Goal: Entertainment & Leisure: Browse casually

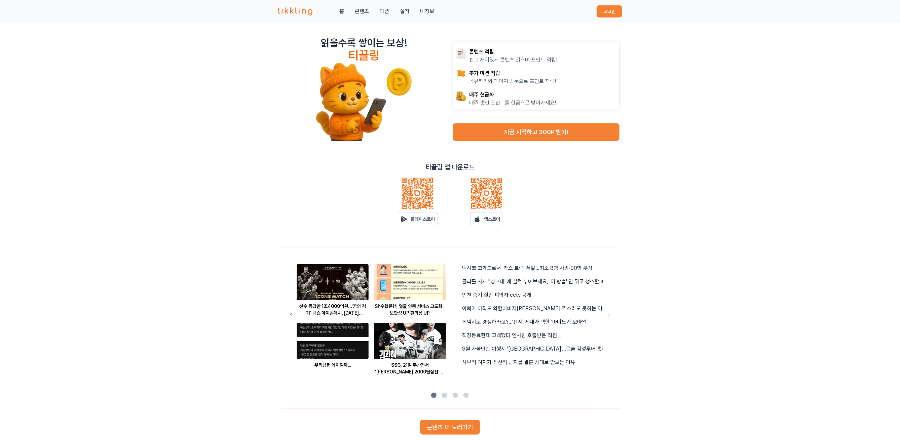
click at [621, 14] on button "로그인" at bounding box center [610, 11] width 26 height 12
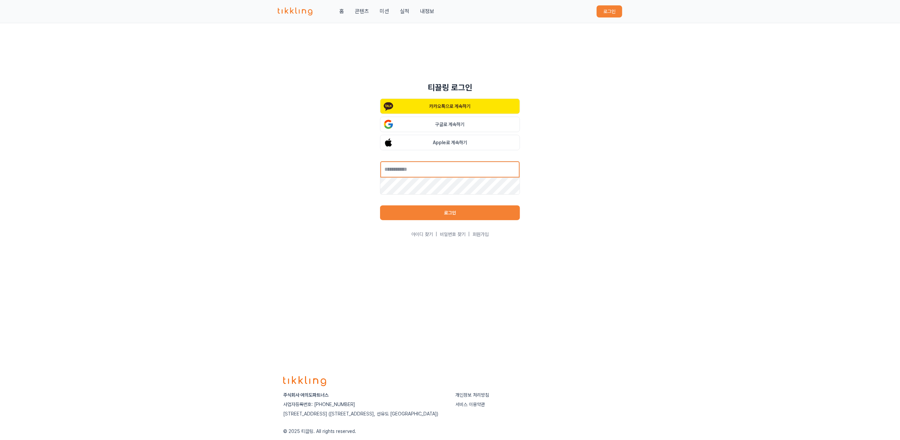
click at [446, 166] on input "text" at bounding box center [450, 169] width 140 height 17
type input "**********"
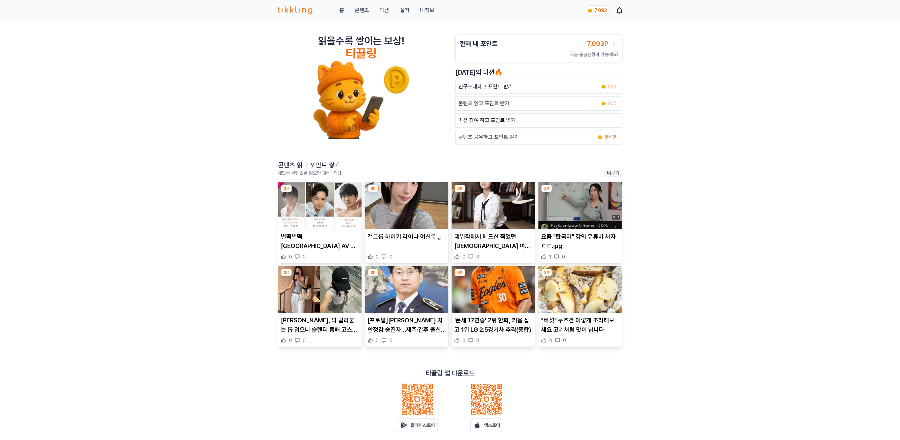
click at [489, 104] on p "콘텐츠 읽고 포인트 받기" at bounding box center [484, 104] width 51 height 8
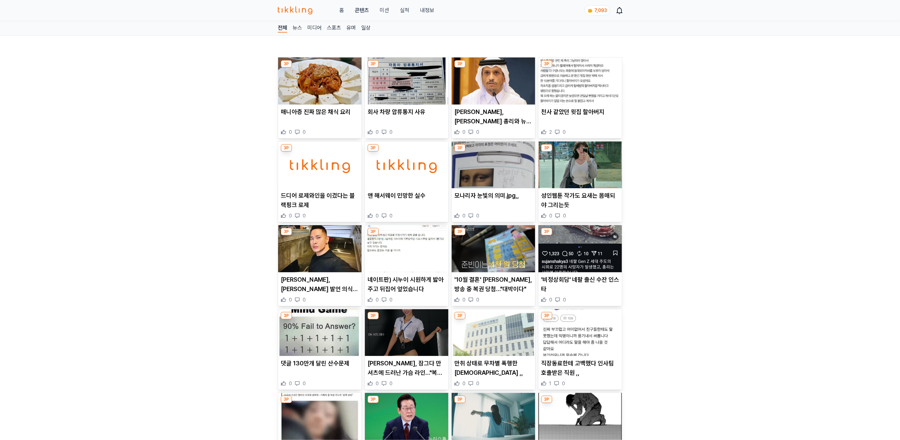
click at [327, 93] on img at bounding box center [319, 81] width 83 height 47
click at [392, 88] on img at bounding box center [406, 81] width 83 height 47
click at [493, 85] on img at bounding box center [493, 81] width 83 height 47
click at [563, 70] on img at bounding box center [580, 81] width 83 height 47
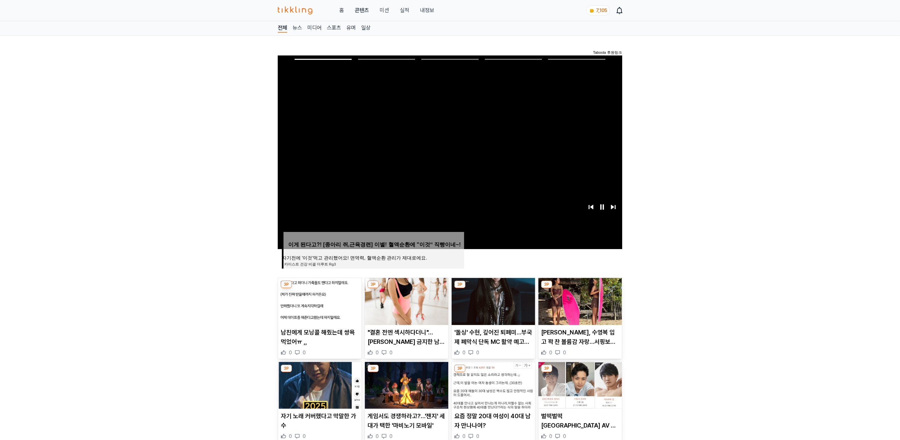
click at [316, 294] on img at bounding box center [319, 301] width 83 height 47
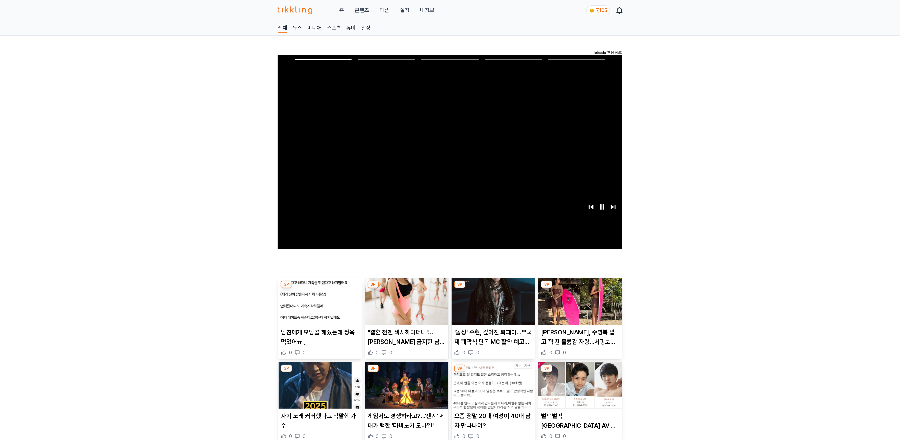
click at [405, 285] on img at bounding box center [406, 301] width 83 height 47
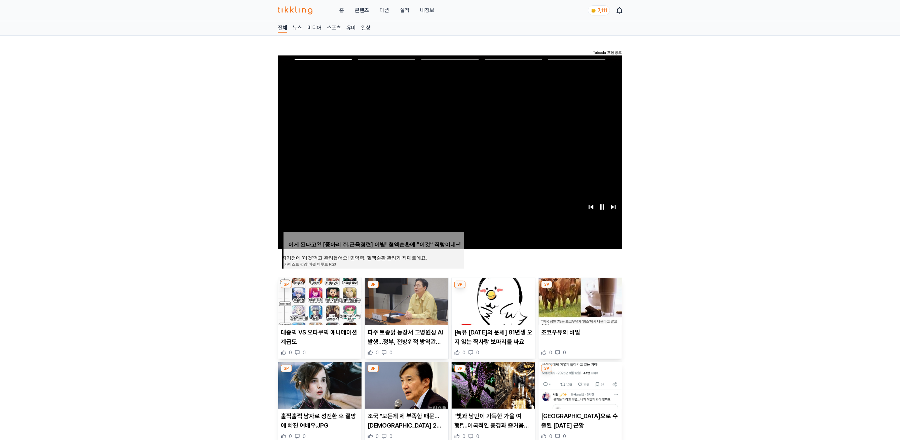
click at [498, 302] on img at bounding box center [493, 301] width 83 height 47
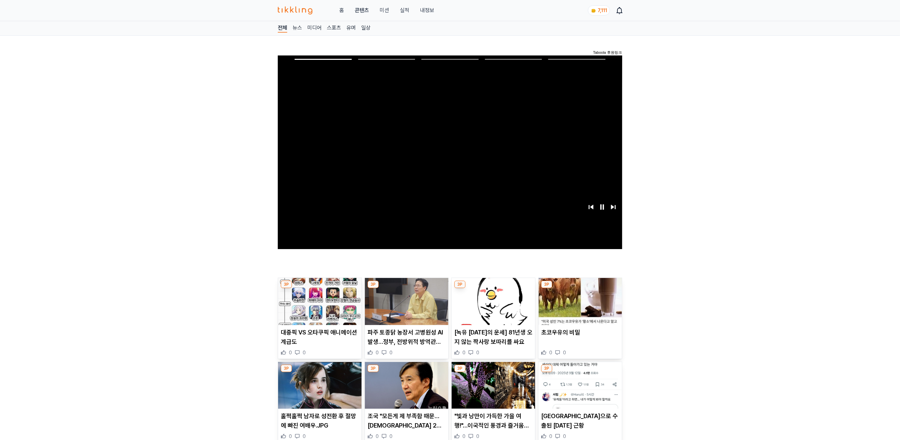
click at [406, 289] on img at bounding box center [406, 301] width 83 height 47
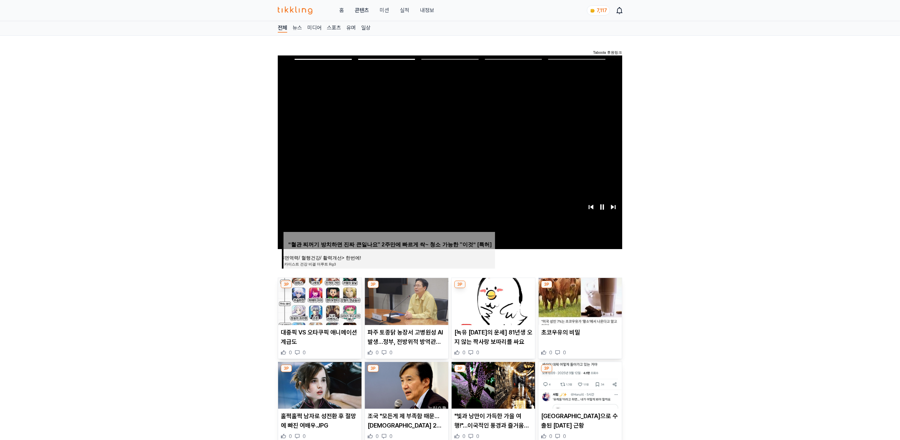
click at [323, 291] on img at bounding box center [319, 301] width 83 height 47
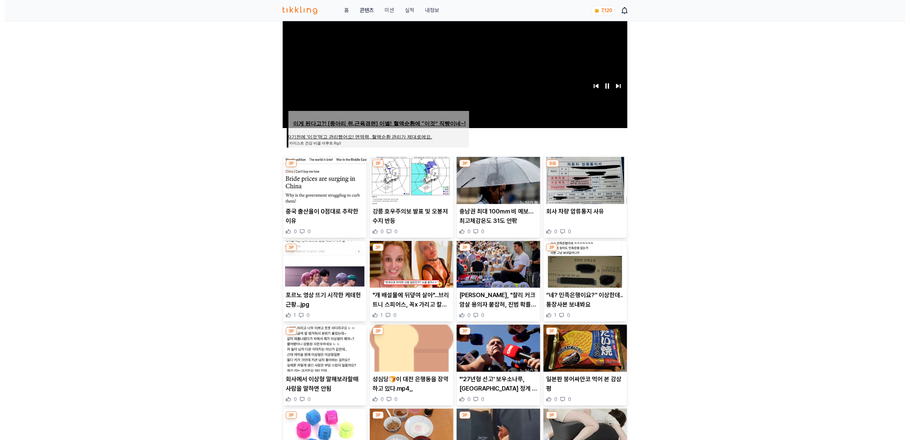
scroll to position [122, 0]
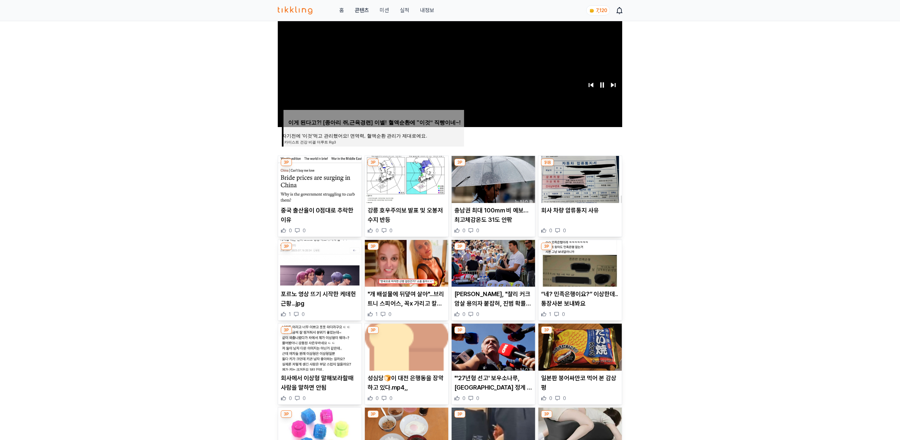
click at [484, 180] on img at bounding box center [493, 179] width 83 height 47
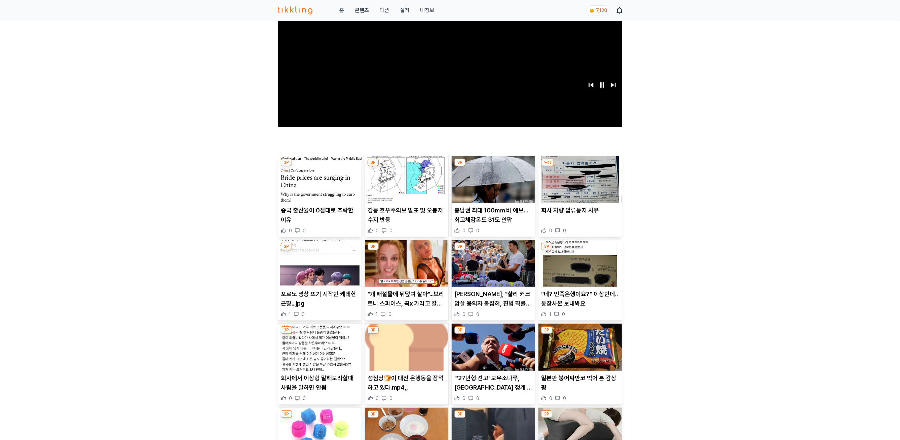
click at [409, 9] on div "홈 콘텐츠 미션 실적 내정보" at bounding box center [356, 10] width 156 height 8
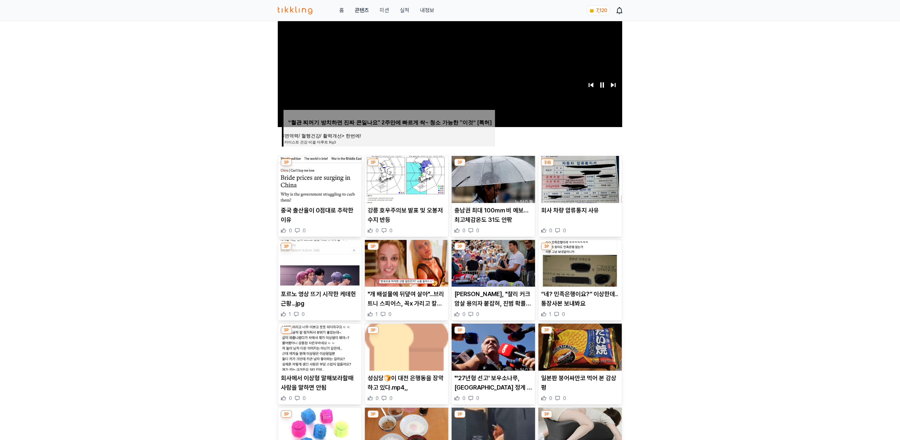
click at [409, 11] on div "홈 콘텐츠 미션 실적 내정보" at bounding box center [356, 10] width 156 height 8
click at [405, 12] on link "실적" at bounding box center [404, 10] width 9 height 8
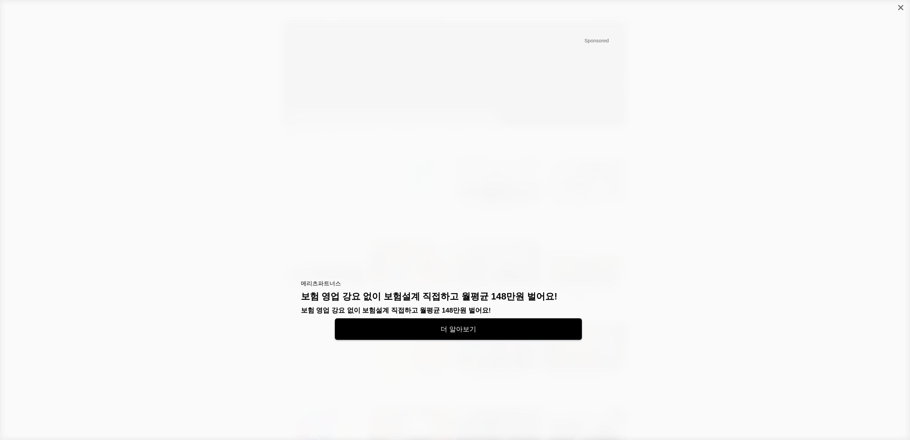
click at [900, 8] on div at bounding box center [900, 7] width 19 height 15
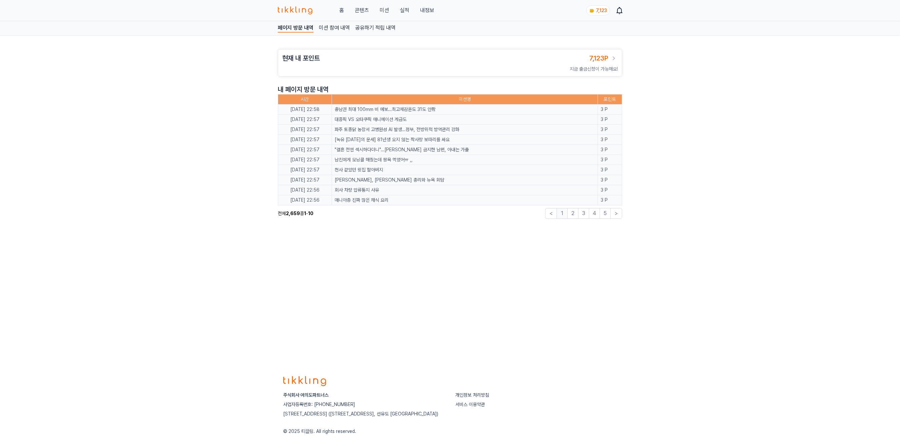
click at [383, 11] on button "미션" at bounding box center [384, 10] width 9 height 8
click at [357, 8] on link "콘텐츠" at bounding box center [362, 10] width 14 height 8
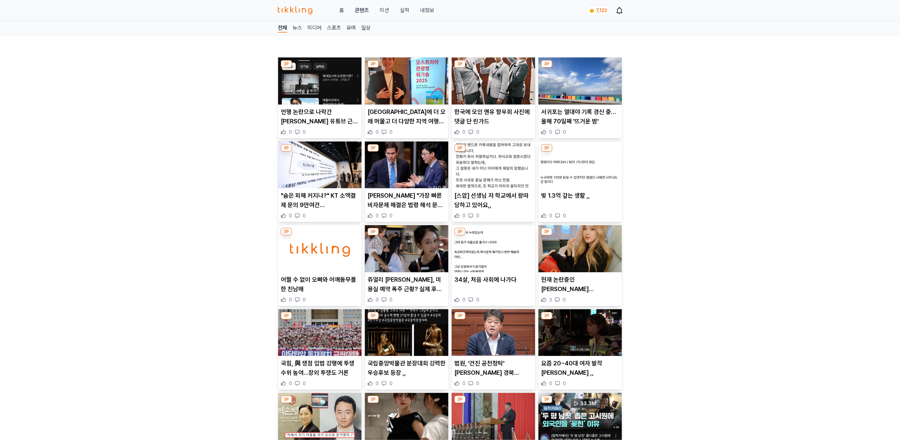
click at [327, 93] on img at bounding box center [319, 81] width 83 height 47
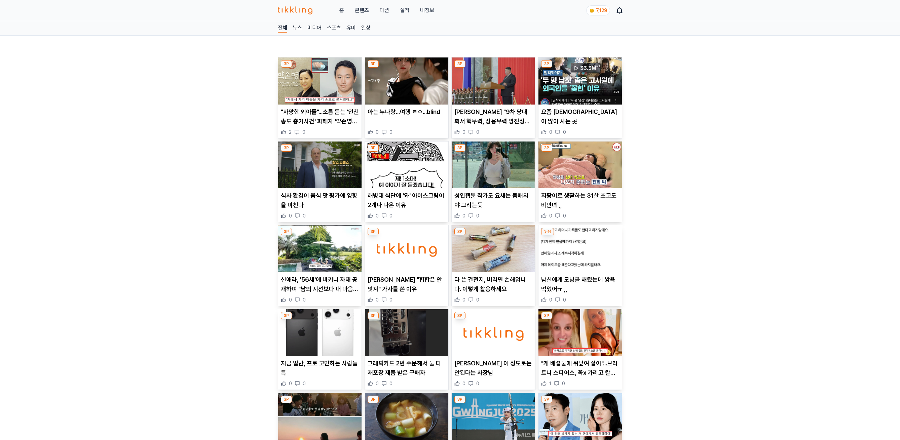
click at [498, 74] on img at bounding box center [493, 81] width 83 height 47
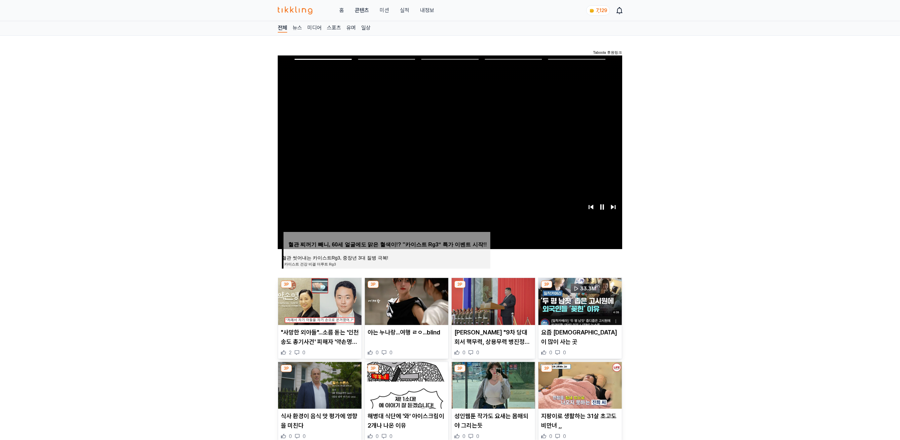
click at [571, 304] on img at bounding box center [580, 301] width 83 height 47
click at [333, 373] on img at bounding box center [319, 385] width 83 height 47
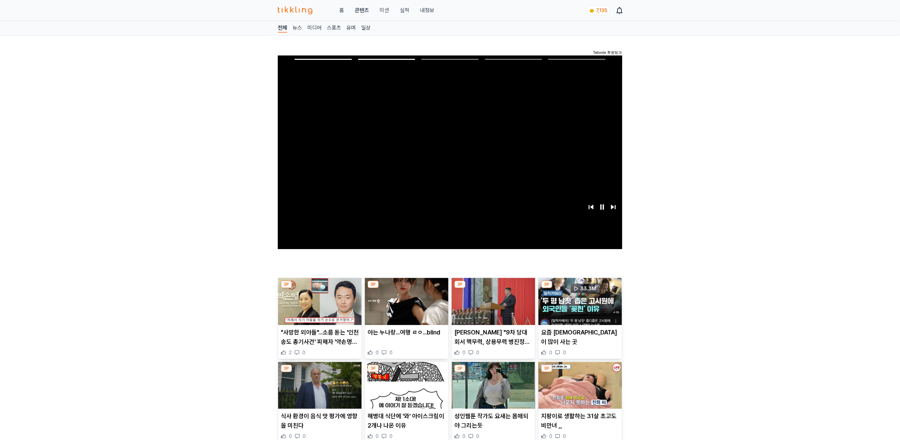
click at [413, 401] on img at bounding box center [406, 385] width 83 height 47
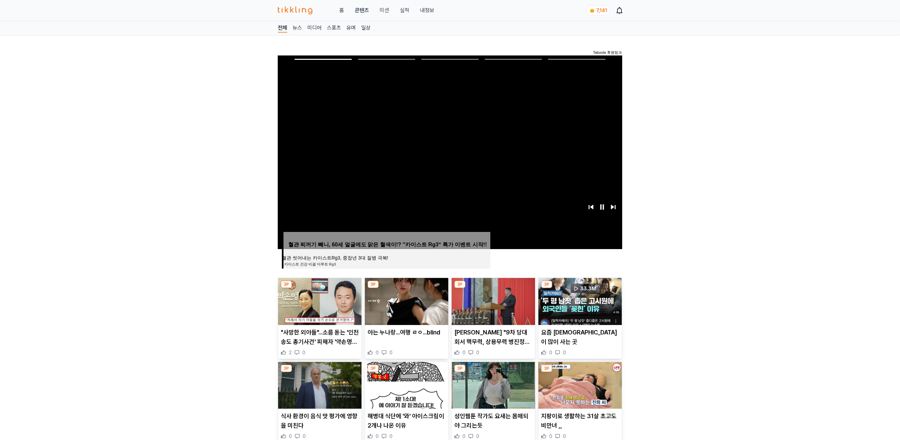
click at [506, 389] on img at bounding box center [493, 385] width 83 height 47
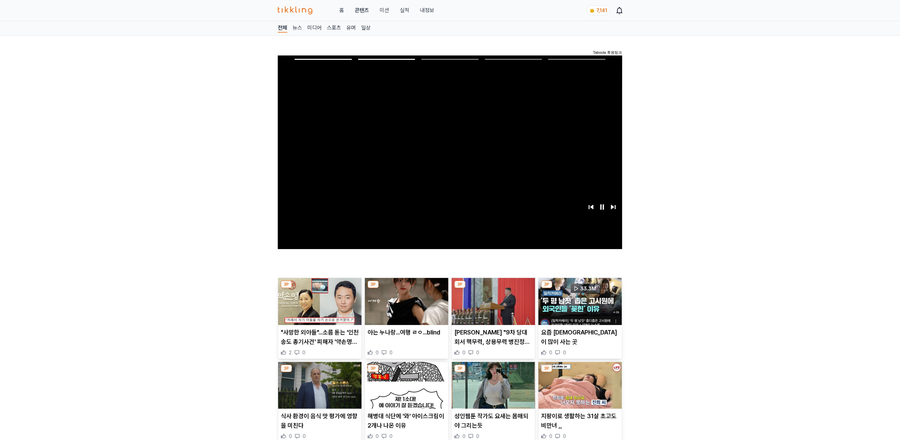
click at [361, 8] on link "콘텐츠" at bounding box center [362, 10] width 14 height 8
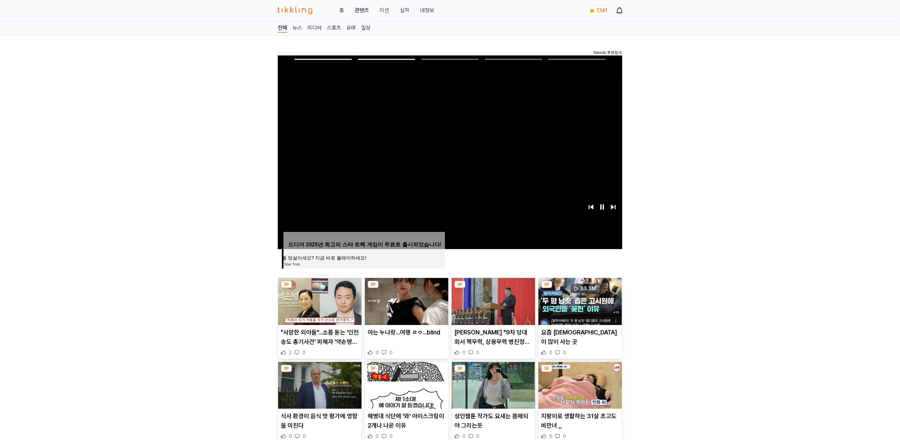
click at [336, 16] on div "홈 콘텐츠 미션 실적 내정보 7,141" at bounding box center [450, 10] width 345 height 21
click at [343, 10] on link "홈" at bounding box center [342, 10] width 5 height 8
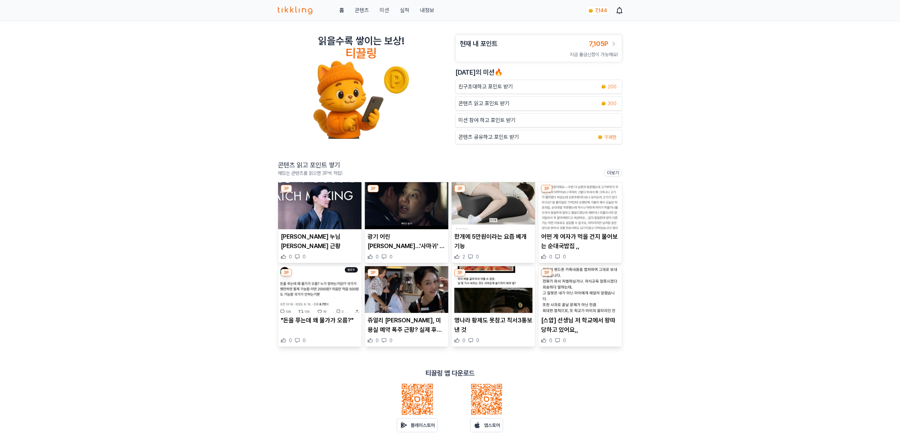
click at [367, 9] on link "콘텐츠" at bounding box center [362, 10] width 14 height 8
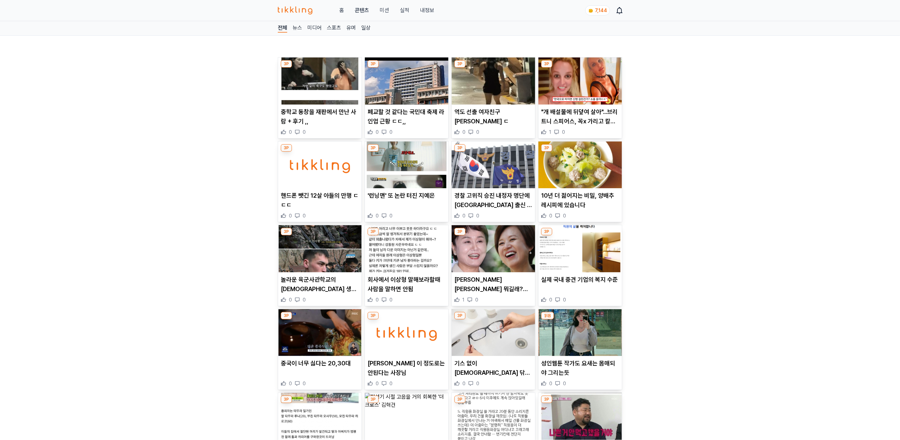
drag, startPoint x: 352, startPoint y: 110, endPoint x: 347, endPoint y: 104, distance: 8.0
click at [347, 104] on img at bounding box center [319, 81] width 83 height 47
click at [403, 91] on img at bounding box center [406, 81] width 83 height 47
